Goal: Information Seeking & Learning: Learn about a topic

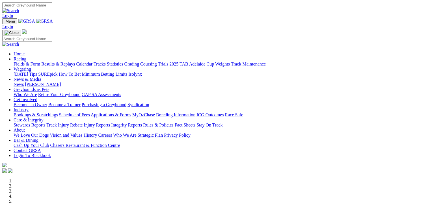
click at [17, 62] on link "Fields & Form" at bounding box center [27, 64] width 27 height 5
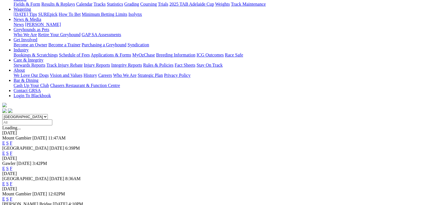
scroll to position [71, 0]
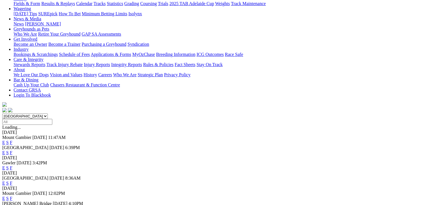
click at [12, 196] on link "F" at bounding box center [11, 198] width 3 height 5
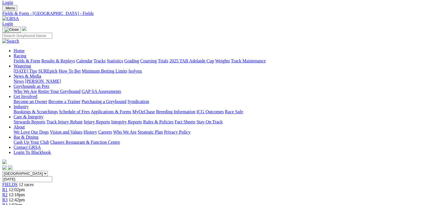
scroll to position [14, 0]
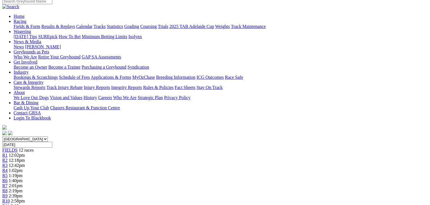
scroll to position [49, 0]
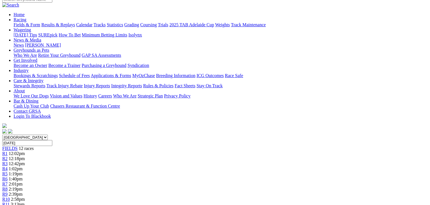
click at [109, 156] on div "R2 12:18pm" at bounding box center [214, 158] width 425 height 5
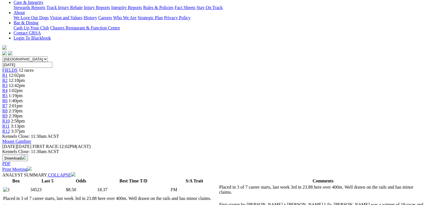
scroll to position [127, 0]
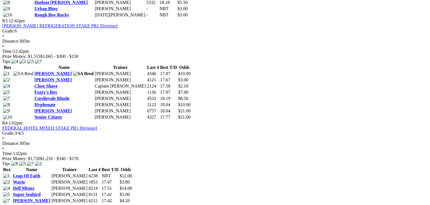
scroll to position [480, 0]
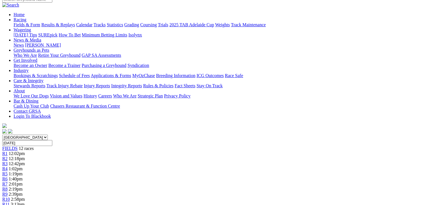
scroll to position [42, 0]
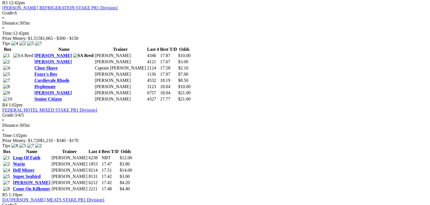
scroll to position [495, 0]
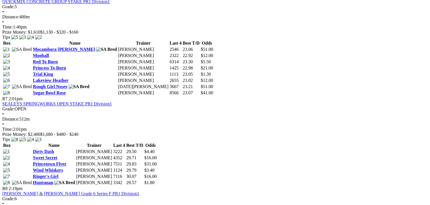
scroll to position [791, 0]
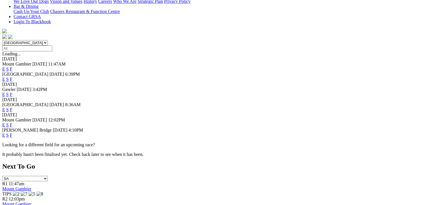
scroll to position [155, 0]
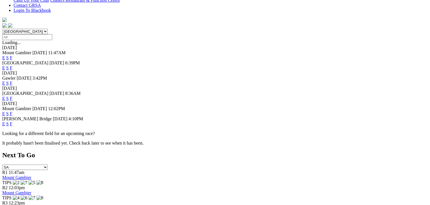
click at [12, 122] on link "F" at bounding box center [11, 124] width 3 height 5
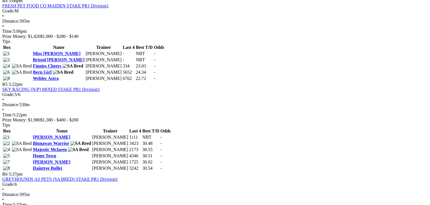
scroll to position [572, 0]
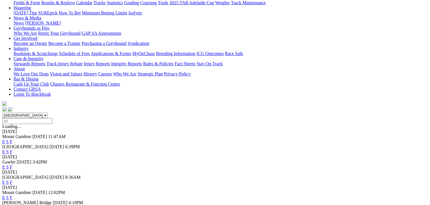
scroll to position [85, 0]
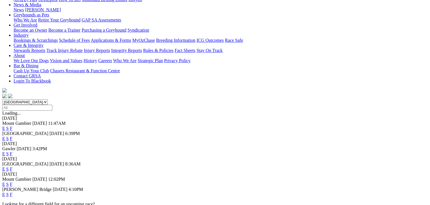
click at [12, 182] on link "F" at bounding box center [11, 184] width 3 height 5
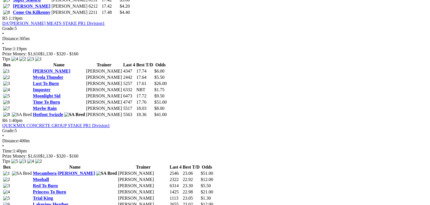
scroll to position [664, 0]
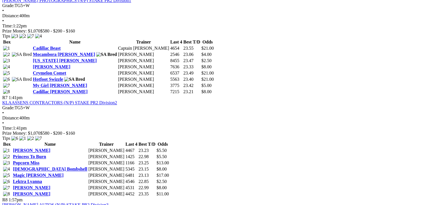
scroll to position [798, 0]
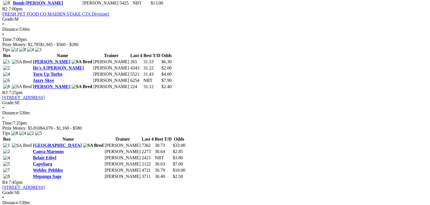
scroll to position [389, 0]
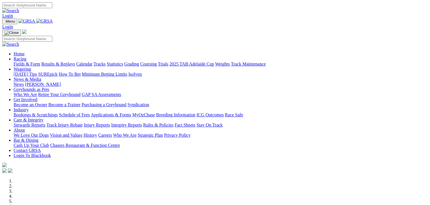
click at [16, 62] on link "Fields & Form" at bounding box center [27, 64] width 27 height 5
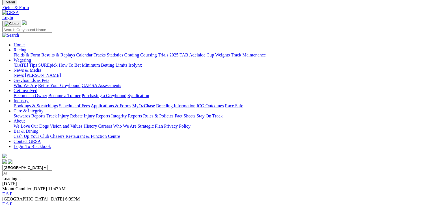
scroll to position [21, 0]
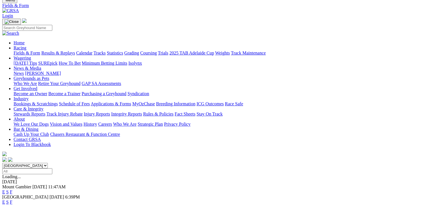
click at [12, 190] on link "F" at bounding box center [11, 192] width 3 height 5
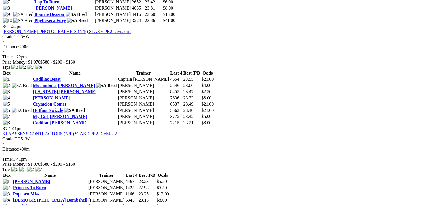
scroll to position [791, 0]
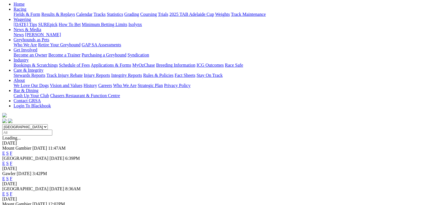
scroll to position [91, 0]
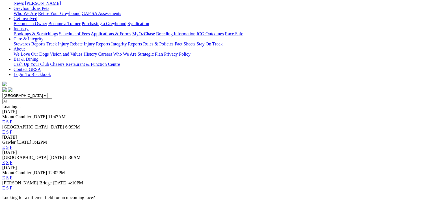
click at [12, 176] on link "F" at bounding box center [11, 178] width 3 height 5
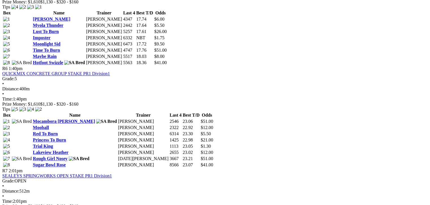
scroll to position [721, 0]
